Goal: Task Accomplishment & Management: Manage account settings

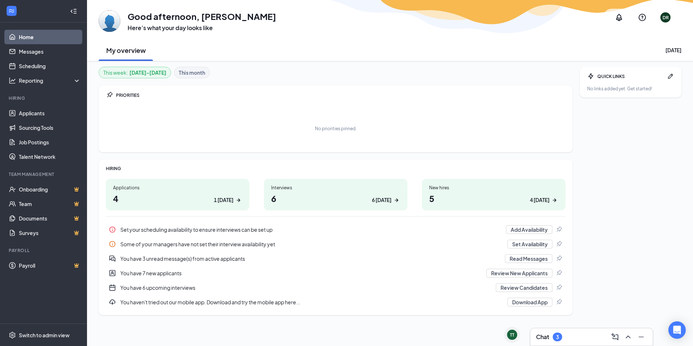
click at [575, 338] on div "Chat 3" at bounding box center [591, 337] width 111 height 12
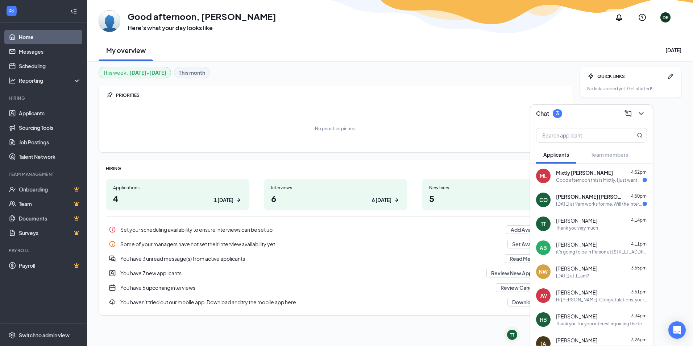
click at [572, 111] on div "Chat 3" at bounding box center [591, 113] width 111 height 11
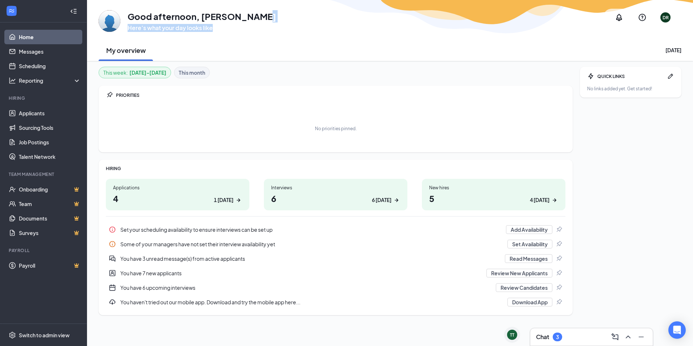
drag, startPoint x: 251, startPoint y: 20, endPoint x: 217, endPoint y: 27, distance: 34.5
click at [217, 27] on div "Good afternoon, [PERSON_NAME] Here’s what your day looks like" at bounding box center [202, 21] width 149 height 22
click at [167, 18] on h1 "Good afternoon, [PERSON_NAME]" at bounding box center [202, 16] width 149 height 12
click at [24, 44] on link "Messages" at bounding box center [50, 51] width 62 height 14
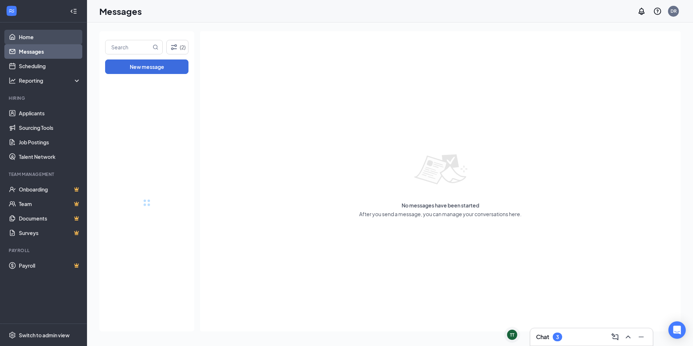
click at [28, 36] on link "Home" at bounding box center [50, 37] width 62 height 14
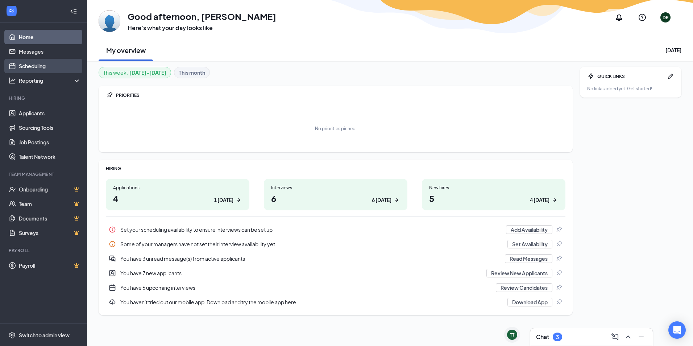
click at [35, 62] on link "Scheduling" at bounding box center [50, 66] width 62 height 14
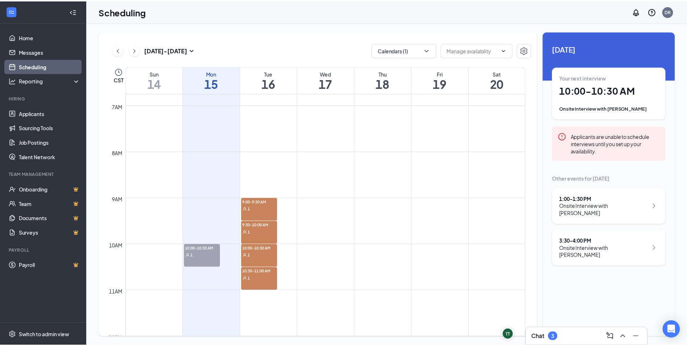
scroll to position [362, 0]
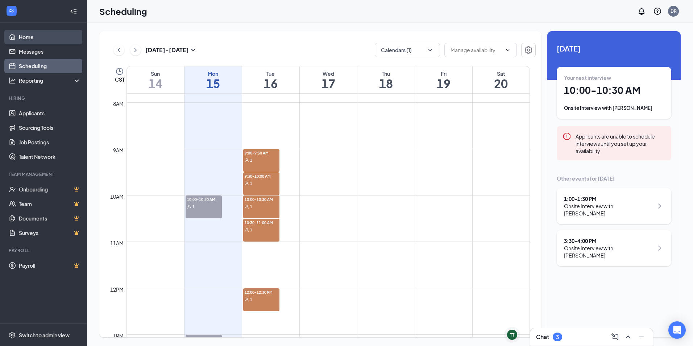
click at [41, 37] on link "Home" at bounding box center [50, 37] width 62 height 14
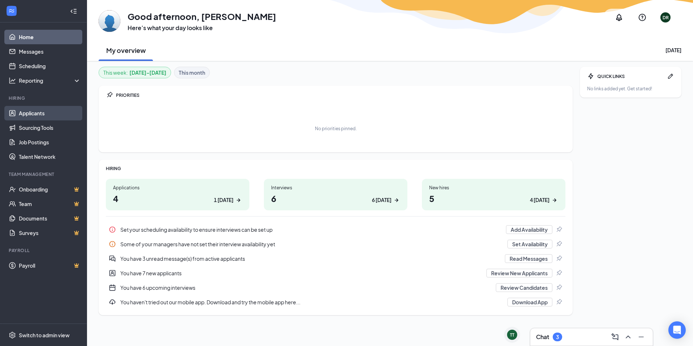
click at [29, 113] on link "Applicants" at bounding box center [50, 113] width 62 height 14
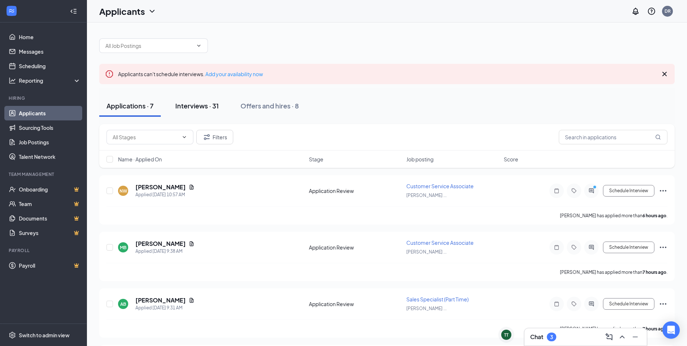
click at [194, 112] on button "Interviews · 31" at bounding box center [197, 106] width 58 height 22
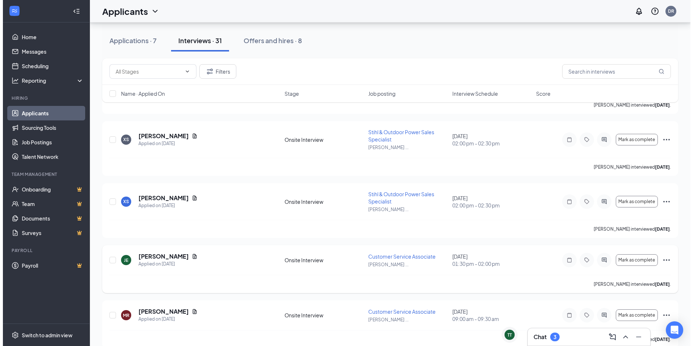
scroll to position [1559, 0]
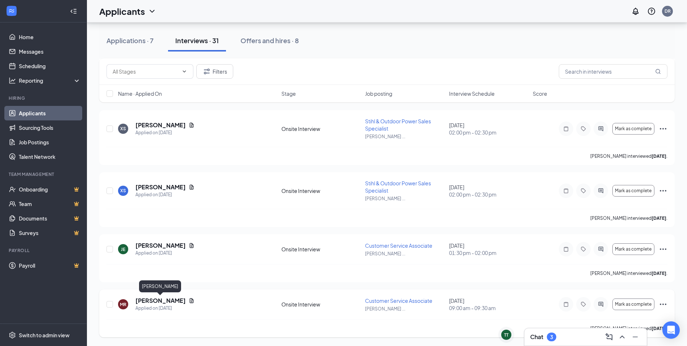
click at [156, 296] on div "[PERSON_NAME] Applied on [DATE] Onsite Interview Customer Service Associate [PE…" at bounding box center [387, 313] width 576 height 48
click at [155, 298] on h5 "[PERSON_NAME]" at bounding box center [161, 300] width 50 height 8
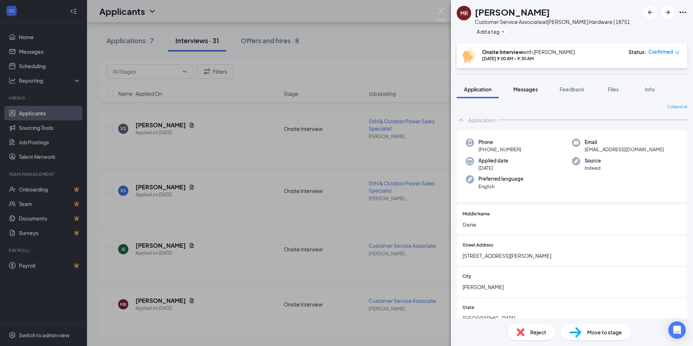
click at [525, 90] on span "Messages" at bounding box center [525, 89] width 25 height 7
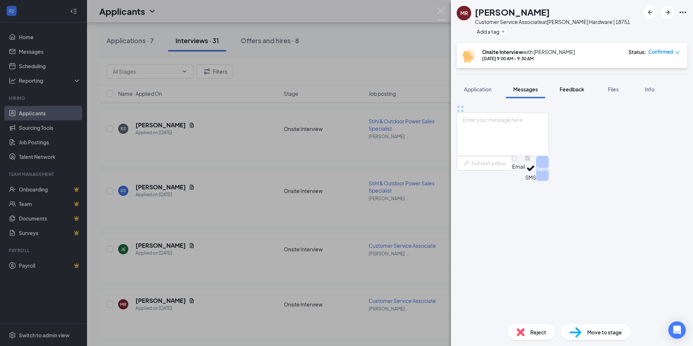
click at [574, 89] on span "Feedback" at bounding box center [571, 89] width 25 height 7
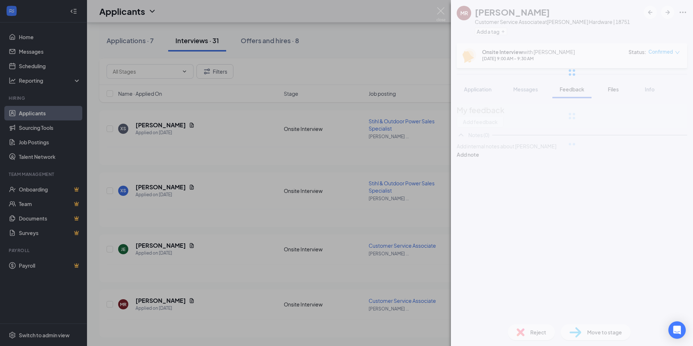
click at [621, 86] on div at bounding box center [572, 72] width 242 height 145
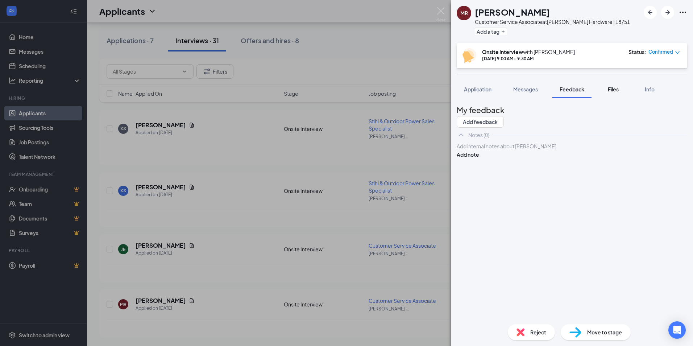
click at [618, 87] on span "Files" at bounding box center [613, 89] width 11 height 7
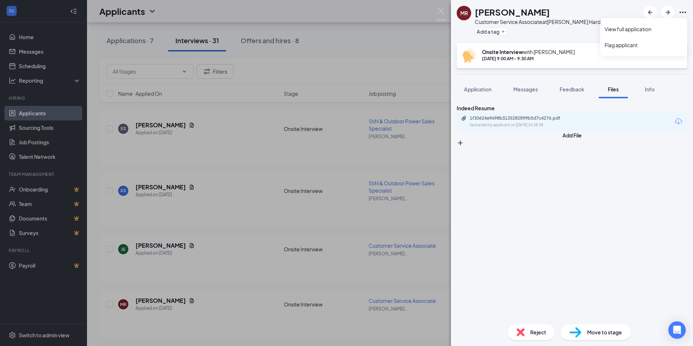
click at [683, 15] on icon "Ellipses" at bounding box center [682, 12] width 9 height 9
click at [653, 27] on link "View full application" at bounding box center [643, 28] width 78 height 7
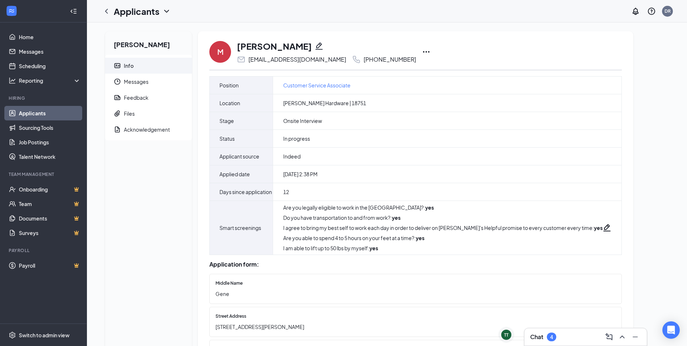
click at [422, 50] on icon "Ellipses" at bounding box center [426, 51] width 9 height 9
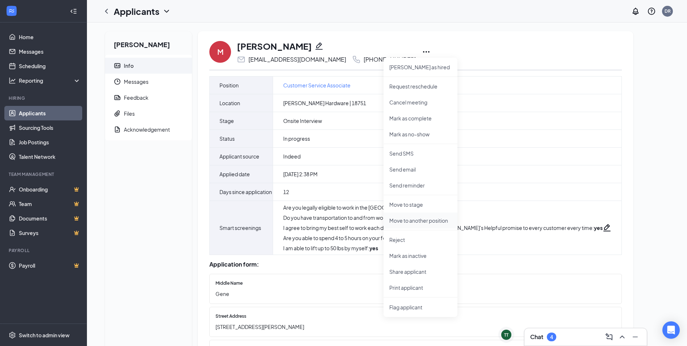
click at [417, 221] on p "Move to another position" at bounding box center [421, 220] width 62 height 7
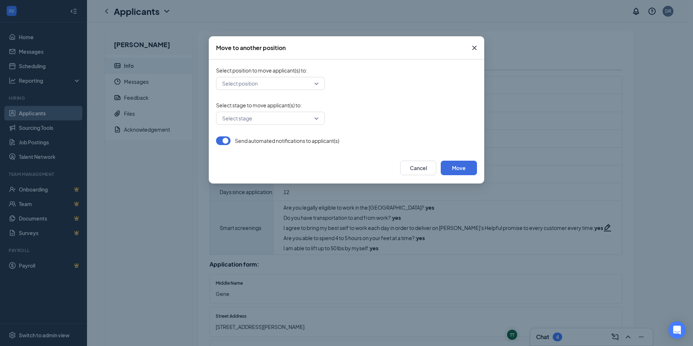
click at [282, 86] on input "search" at bounding box center [267, 83] width 95 height 12
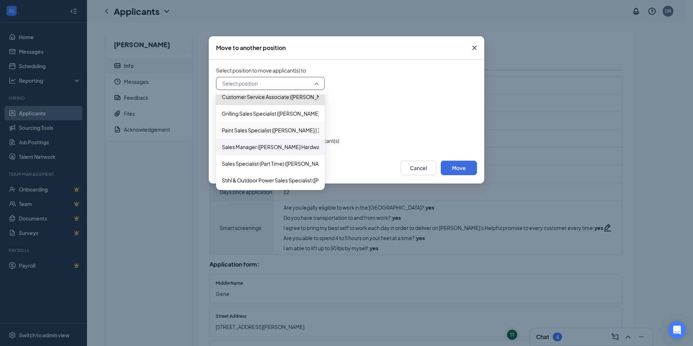
scroll to position [7, 0]
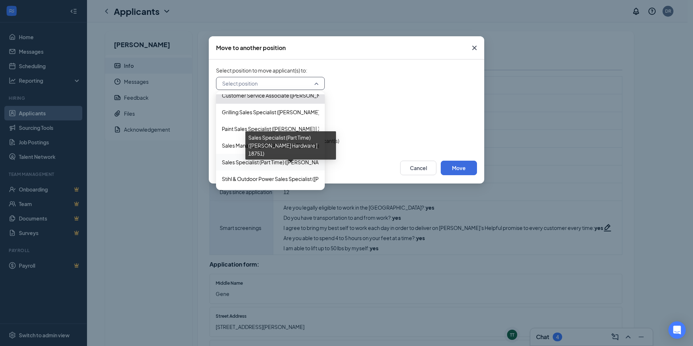
click at [254, 163] on span "Sales Specialist (Part Time) ([PERSON_NAME] Hardware | 18751)" at bounding box center [296, 162] width 149 height 8
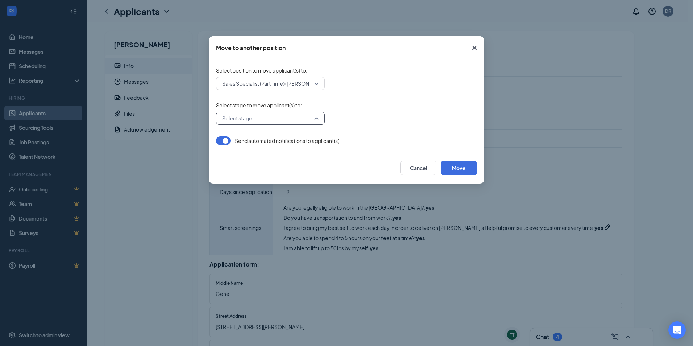
click at [275, 121] on input "search" at bounding box center [267, 118] width 95 height 12
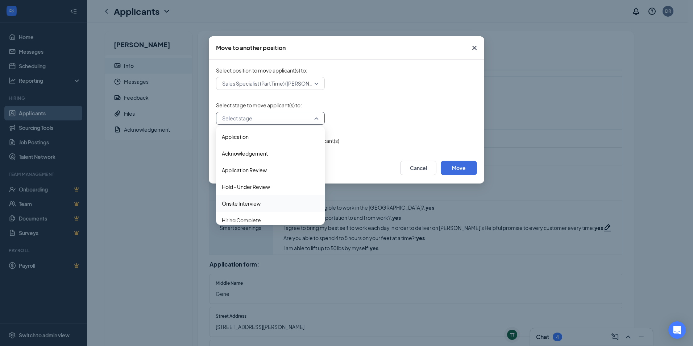
scroll to position [0, 0]
click at [256, 142] on div "Application" at bounding box center [270, 137] width 109 height 17
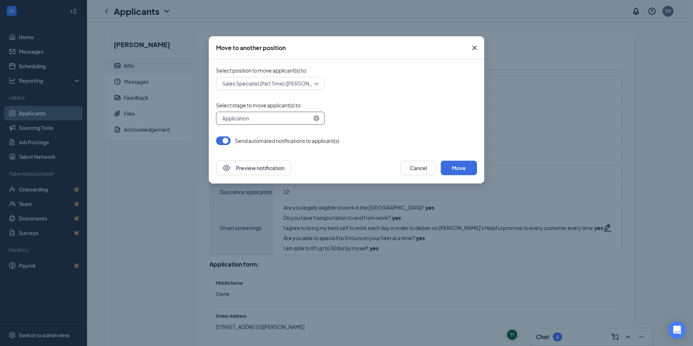
click at [270, 117] on span "Application" at bounding box center [267, 118] width 90 height 11
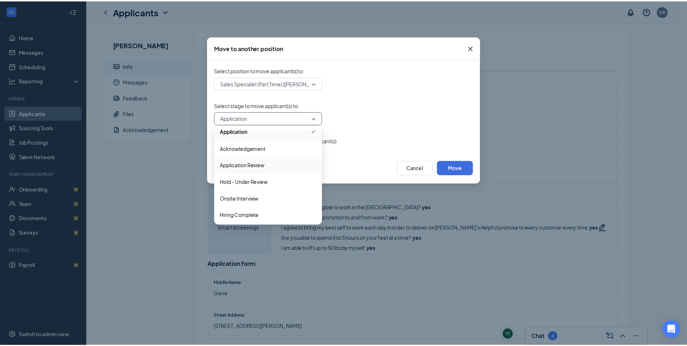
scroll to position [8, 0]
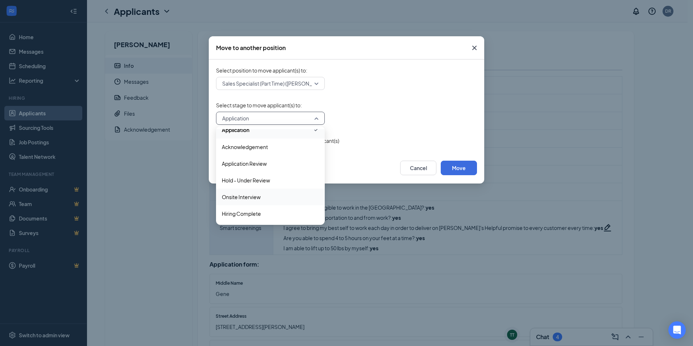
click at [248, 202] on div "Onsite Interview" at bounding box center [270, 196] width 109 height 17
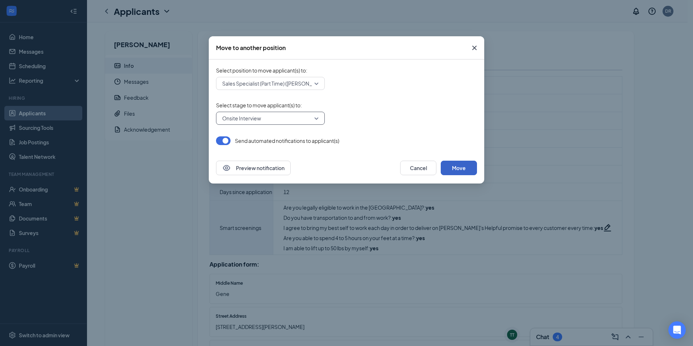
click at [464, 168] on button "Move" at bounding box center [459, 168] width 36 height 14
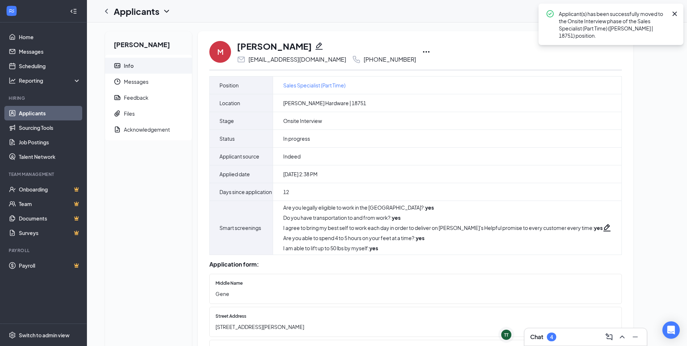
click at [676, 12] on icon "Cross" at bounding box center [675, 13] width 9 height 9
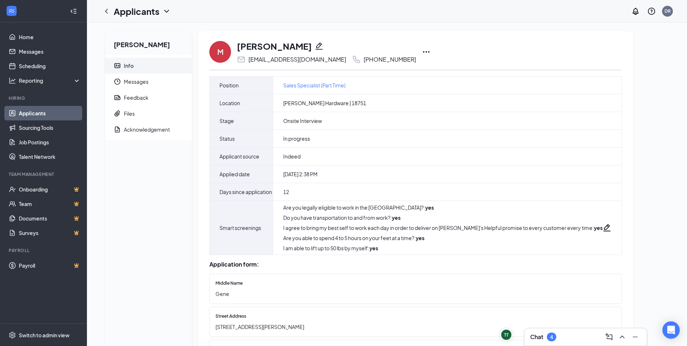
click at [422, 48] on icon "Ellipses" at bounding box center [426, 51] width 9 height 9
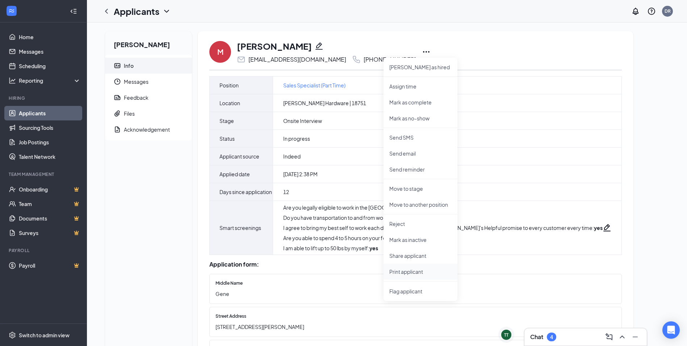
click at [406, 269] on p "Print applicant" at bounding box center [421, 271] width 62 height 7
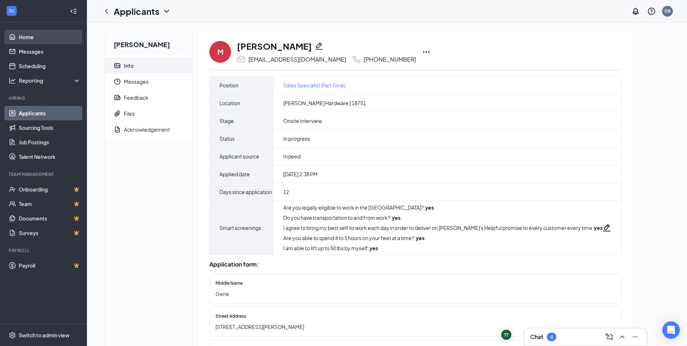
click at [41, 36] on link "Home" at bounding box center [50, 37] width 62 height 14
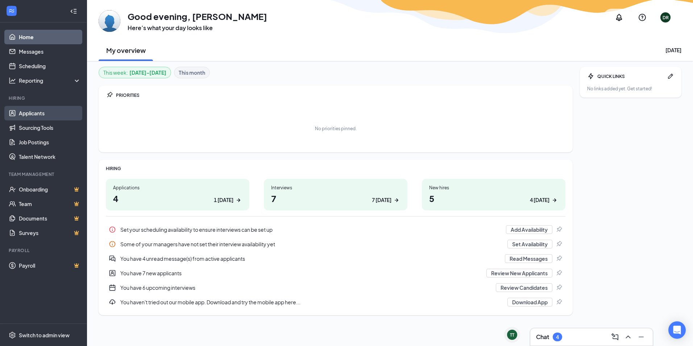
click at [25, 106] on link "Applicants" at bounding box center [50, 113] width 62 height 14
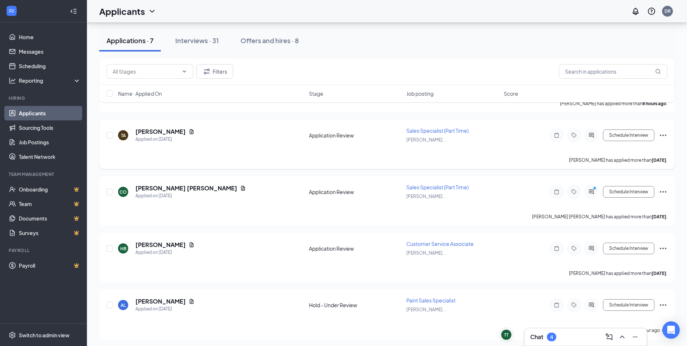
scroll to position [228, 0]
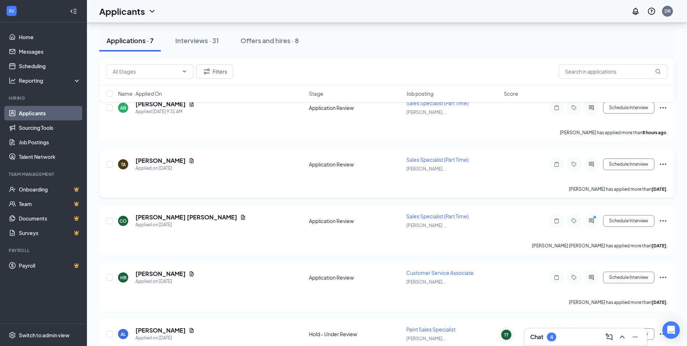
drag, startPoint x: 385, startPoint y: 177, endPoint x: 388, endPoint y: 179, distance: 4.1
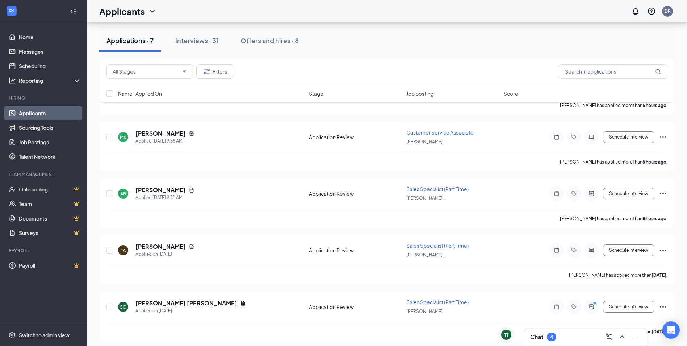
scroll to position [0, 0]
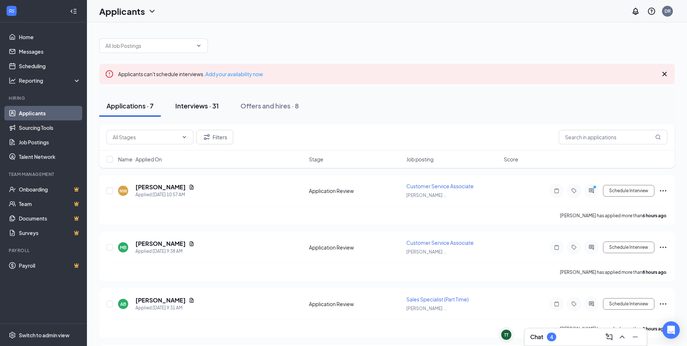
click at [199, 108] on div "Interviews · 31" at bounding box center [196, 105] width 43 height 9
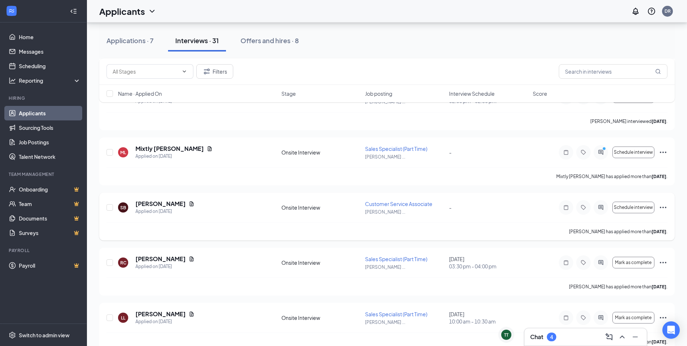
scroll to position [1233, 0]
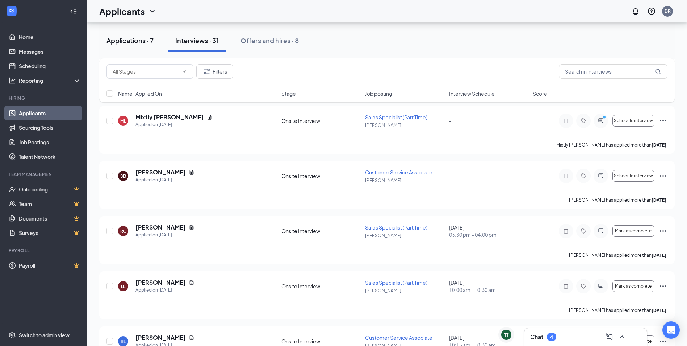
click at [115, 47] on button "Applications · 7" at bounding box center [130, 41] width 62 height 22
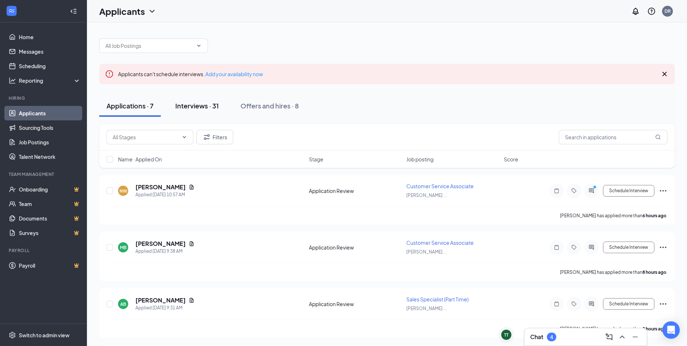
click at [195, 103] on div "Interviews · 31" at bounding box center [196, 105] width 43 height 9
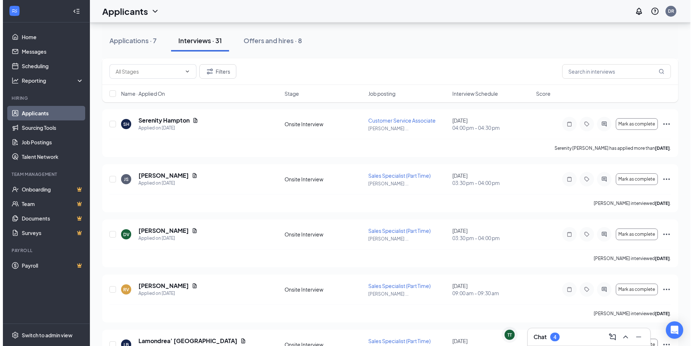
scroll to position [653, 0]
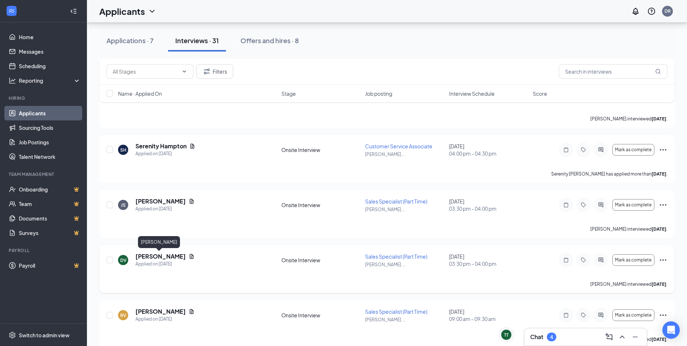
click at [153, 257] on h5 "[PERSON_NAME]" at bounding box center [161, 256] width 50 height 8
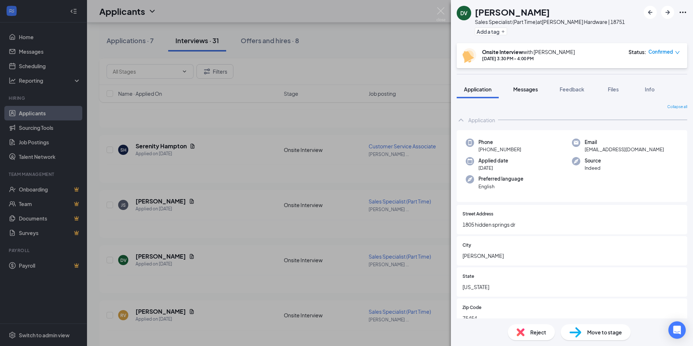
click at [523, 87] on span "Messages" at bounding box center [525, 89] width 25 height 7
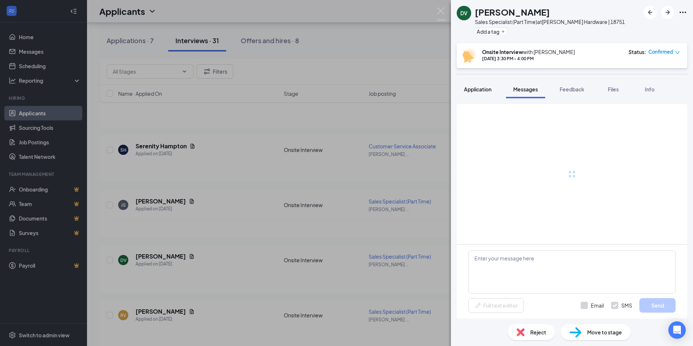
click at [474, 87] on span "Application" at bounding box center [478, 89] width 28 height 7
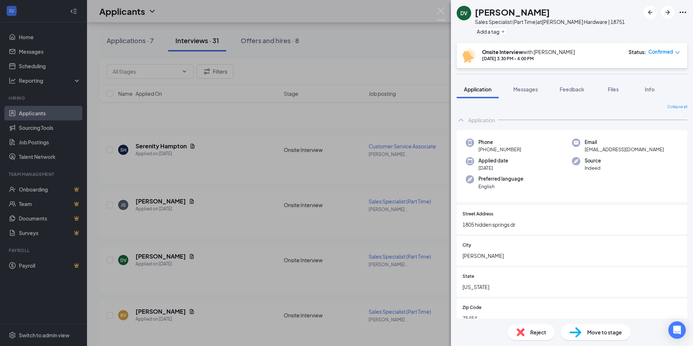
click at [685, 11] on icon "Ellipses" at bounding box center [682, 12] width 9 height 9
click at [663, 26] on link "View full application" at bounding box center [643, 28] width 78 height 7
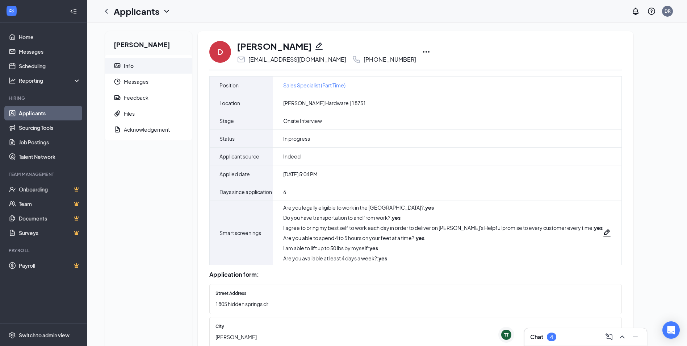
click at [422, 51] on icon "Ellipses" at bounding box center [426, 51] width 9 height 9
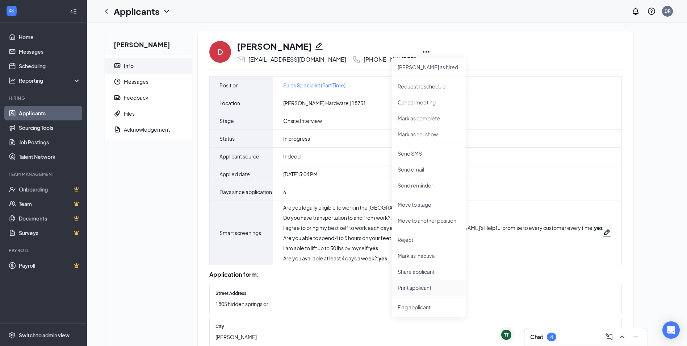
click at [428, 284] on p "Print applicant" at bounding box center [429, 287] width 62 height 7
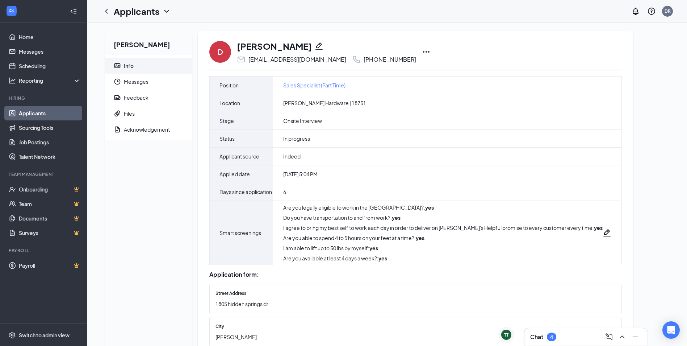
click at [54, 112] on link "Applicants" at bounding box center [50, 113] width 62 height 14
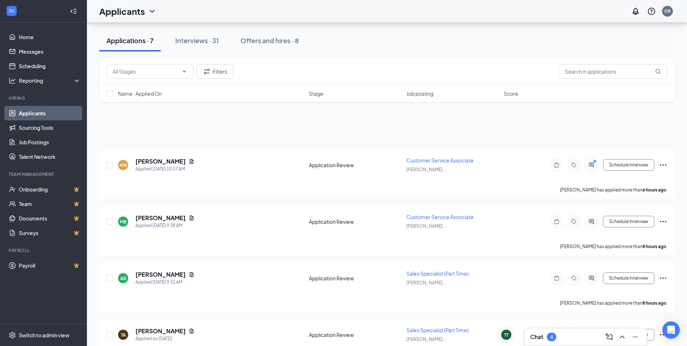
scroll to position [10, 0]
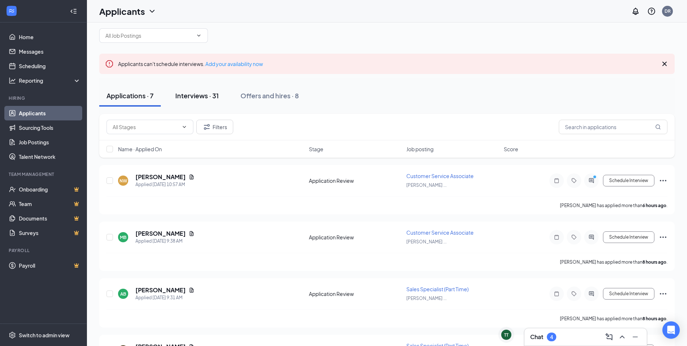
click at [193, 95] on div "Interviews · 31" at bounding box center [196, 95] width 43 height 9
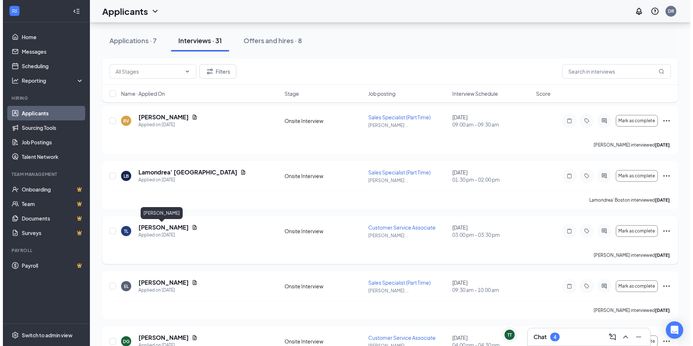
scroll to position [834, 0]
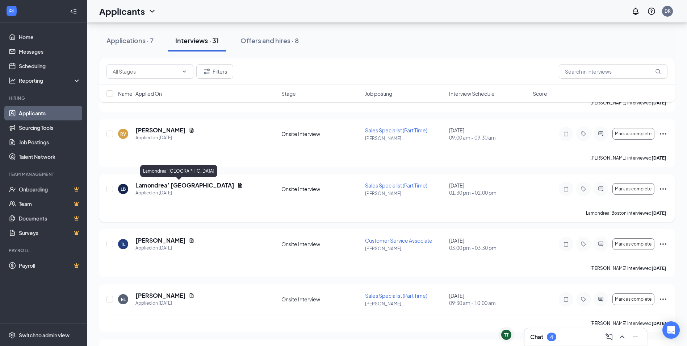
click at [163, 183] on h5 "Lamondrea’ [GEOGRAPHIC_DATA]" at bounding box center [185, 185] width 99 height 8
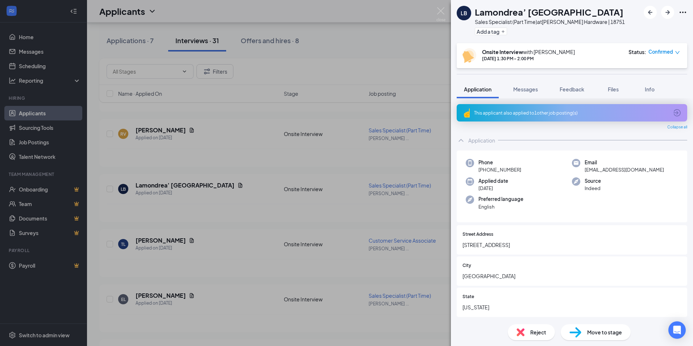
click at [683, 14] on icon "Ellipses" at bounding box center [682, 12] width 9 height 9
click at [650, 28] on link "View full application" at bounding box center [643, 28] width 78 height 7
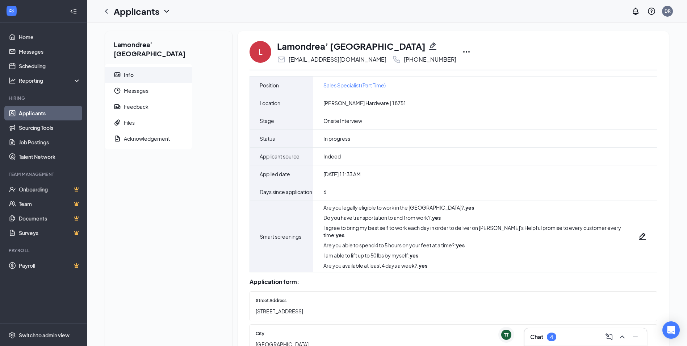
click at [462, 50] on icon "Ellipses" at bounding box center [466, 51] width 9 height 9
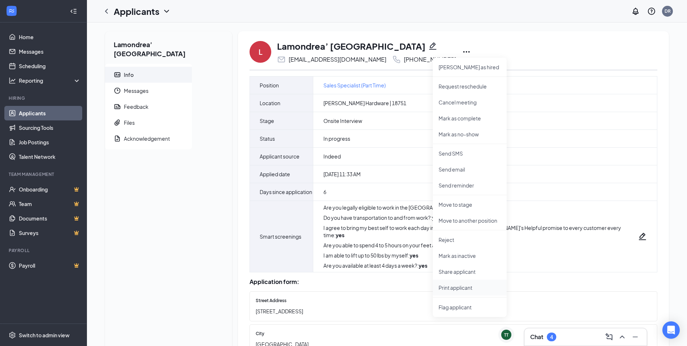
click at [439, 286] on p "Print applicant" at bounding box center [470, 287] width 62 height 7
